Goal: Navigation & Orientation: Find specific page/section

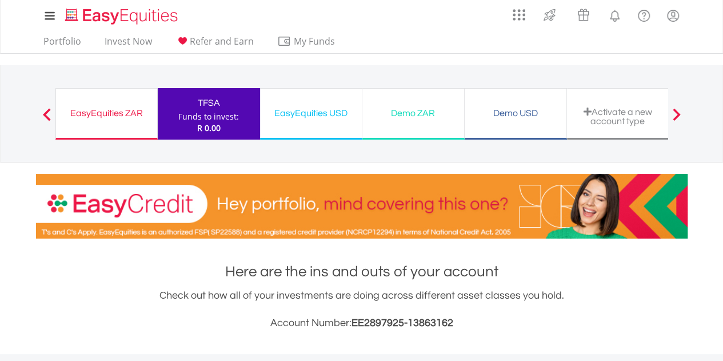
click at [331, 126] on div "EasyEquities USD Funds to invest: R 0.00" at bounding box center [311, 113] width 102 height 51
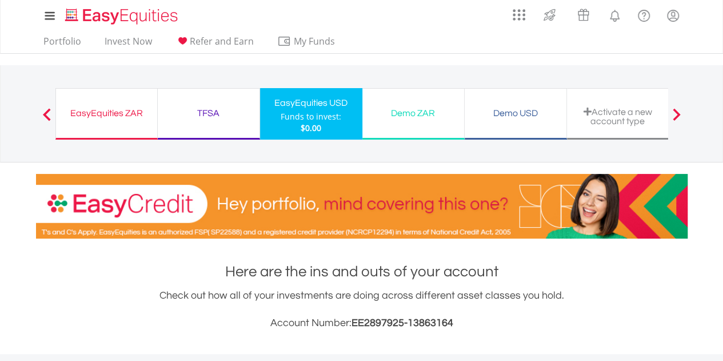
click at [224, 117] on div "TFSA" at bounding box center [209, 113] width 88 height 16
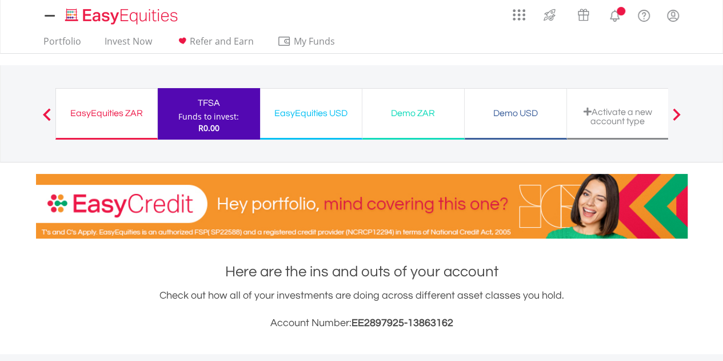
click at [386, 116] on div "Demo ZAR" at bounding box center [413, 113] width 88 height 16
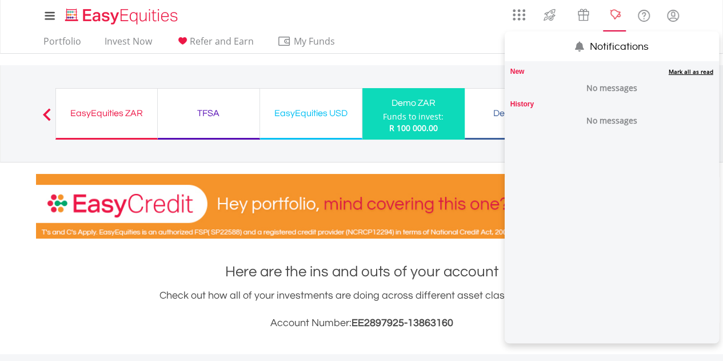
click at [609, 21] on lord-icon "Notifications" at bounding box center [615, 16] width 14 height 14
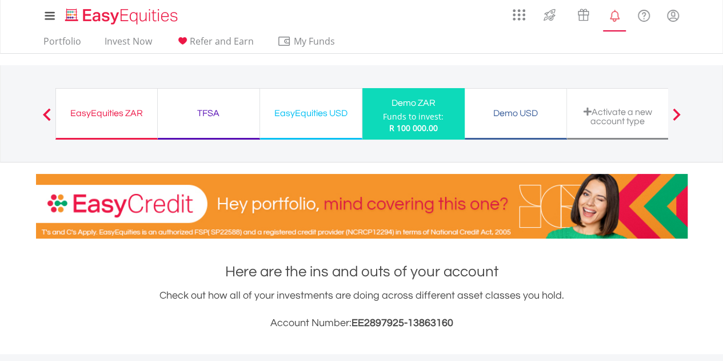
click at [609, 21] on lord-icon "Notifications" at bounding box center [615, 16] width 14 height 14
click at [435, 58] on div "My Investments Invest Now New Listings Sell My Recurring Investments Pending Or…" at bounding box center [361, 119] width 723 height 238
